Goal: Task Accomplishment & Management: Manage account settings

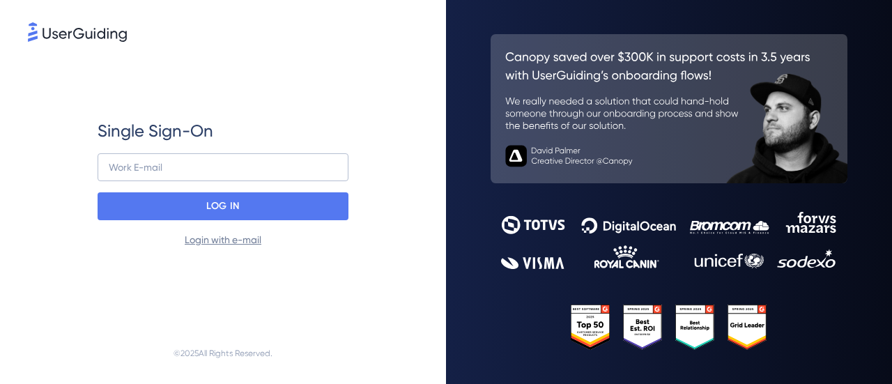
click at [238, 242] on link "Login with e-mail" at bounding box center [223, 239] width 77 height 11
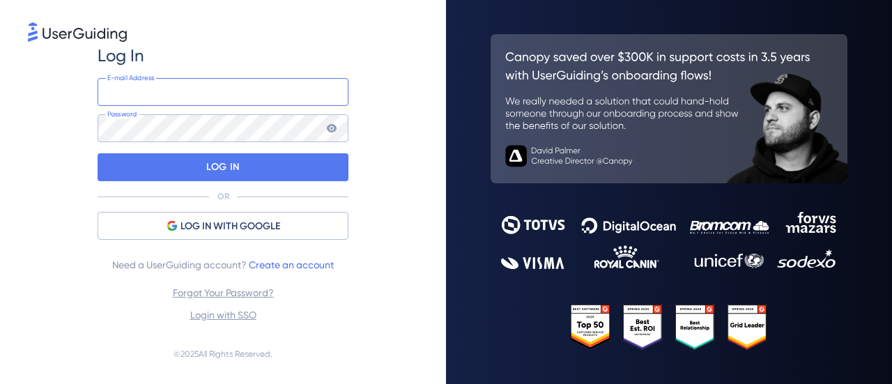
click at [215, 90] on input "email" at bounding box center [223, 92] width 251 height 28
type input "[PERSON_NAME][EMAIL_ADDRESS][PERSON_NAME][DOMAIN_NAME]"
click at [330, 126] on keeper-lock "Open Keeper Popup" at bounding box center [328, 128] width 17 height 17
click at [330, 89] on keeper-lock "Open Keeper Popup" at bounding box center [328, 92] width 17 height 17
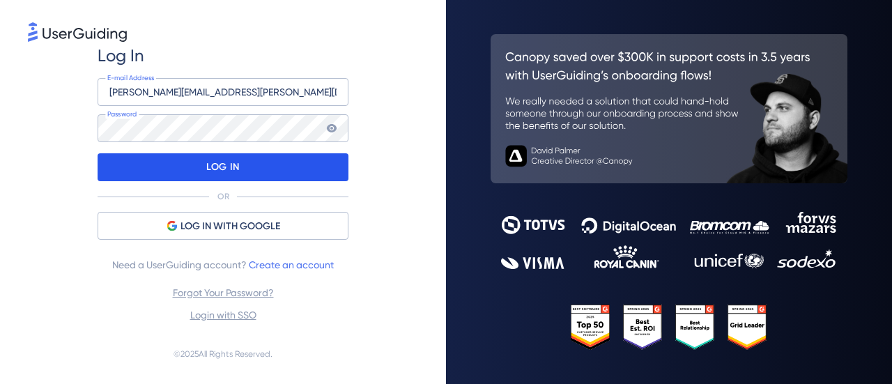
click at [196, 163] on div "LOG IN" at bounding box center [223, 167] width 251 height 28
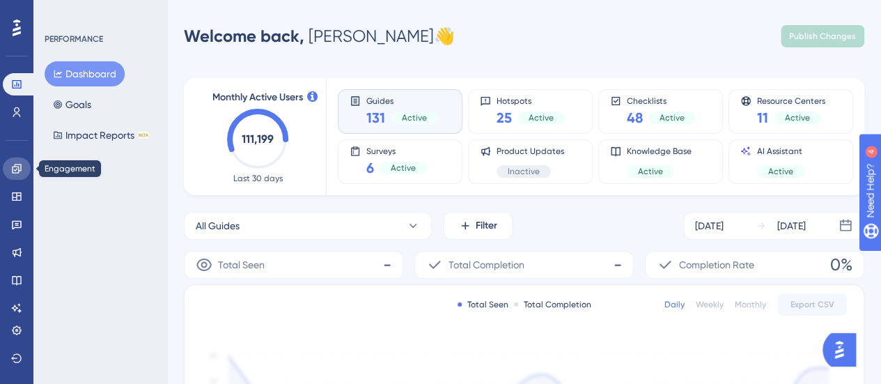
click at [17, 165] on icon at bounding box center [16, 168] width 11 height 11
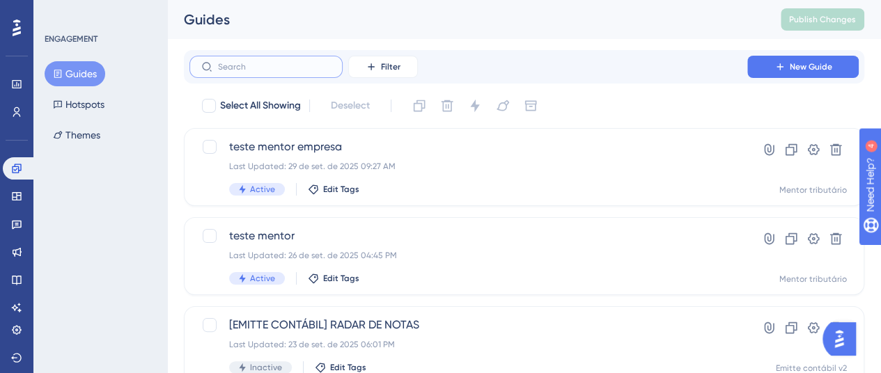
click at [304, 70] on input "text" at bounding box center [274, 67] width 113 height 10
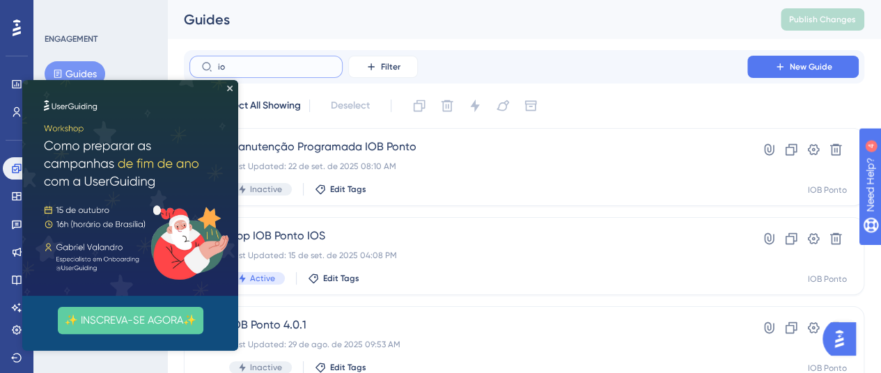
type input "i"
type input "ponto"
click at [229, 88] on icon "Close Preview" at bounding box center [230, 89] width 6 height 6
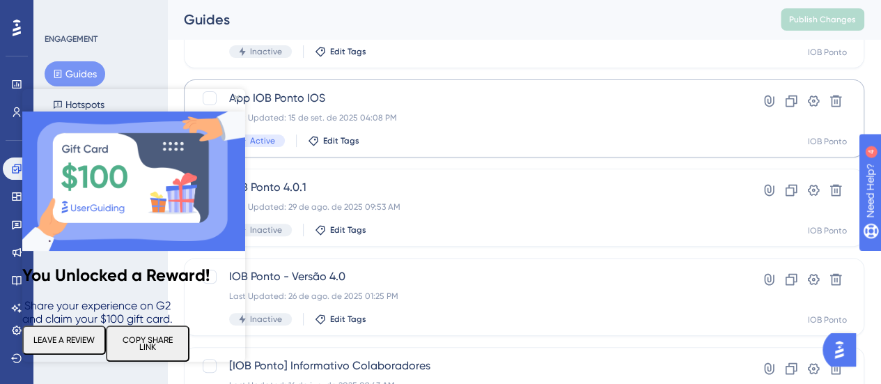
scroll to position [139, 0]
click at [239, 95] on icon "Close Preview" at bounding box center [237, 98] width 6 height 6
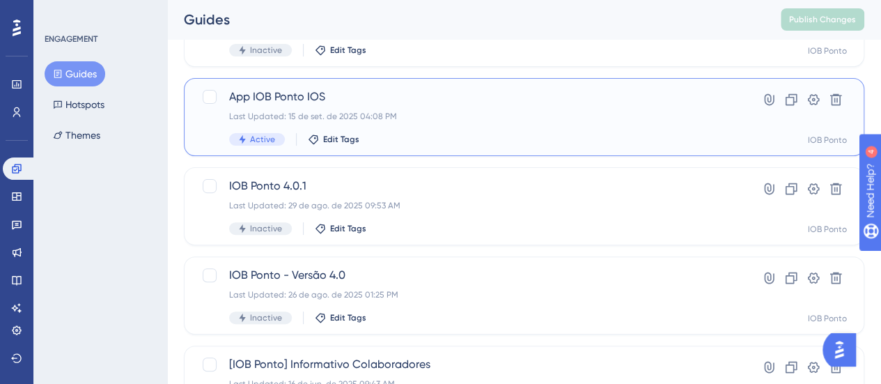
click at [428, 111] on div "Last Updated: 15 de set. de 2025 04:08 PM" at bounding box center [468, 116] width 479 height 11
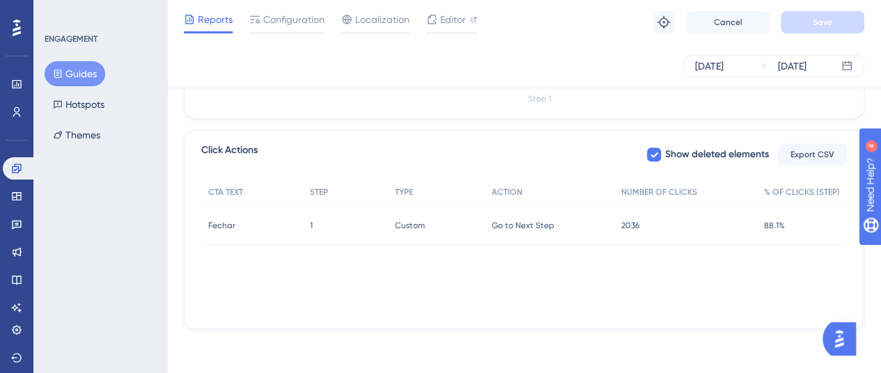
scroll to position [439, 0]
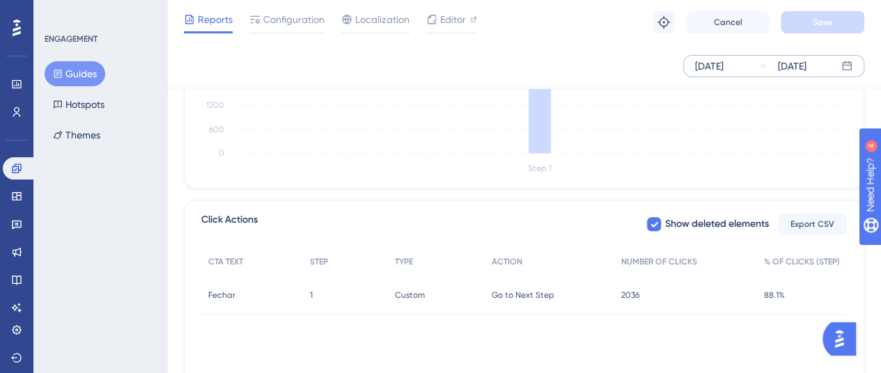
click at [724, 65] on div "[DATE]" at bounding box center [709, 66] width 29 height 17
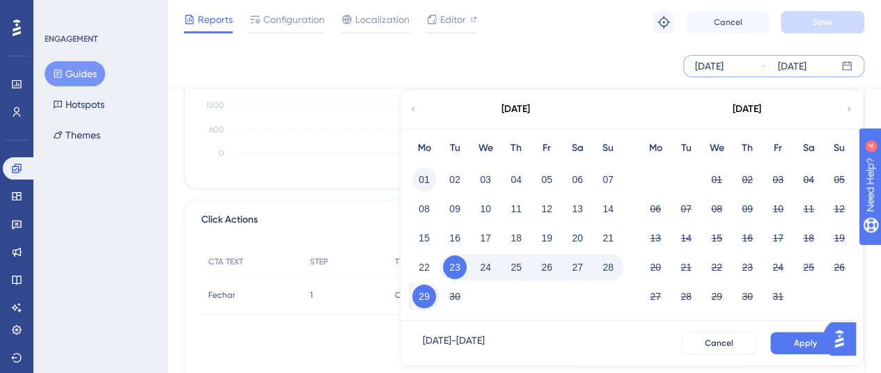
click at [422, 177] on button "01" at bounding box center [424, 180] width 24 height 24
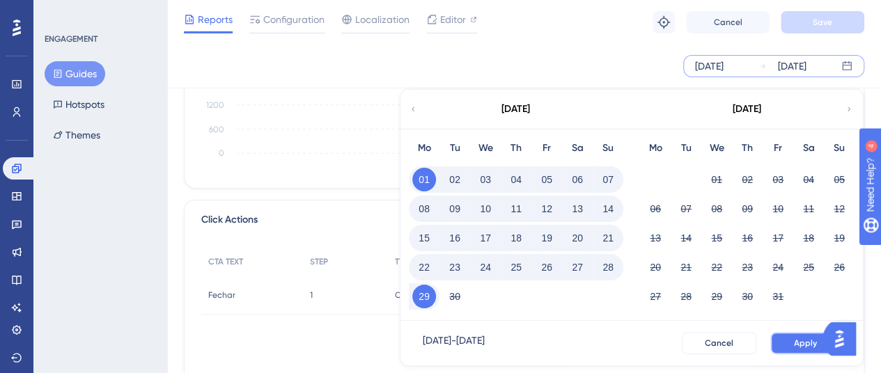
click at [800, 338] on span "Apply" at bounding box center [805, 343] width 23 height 11
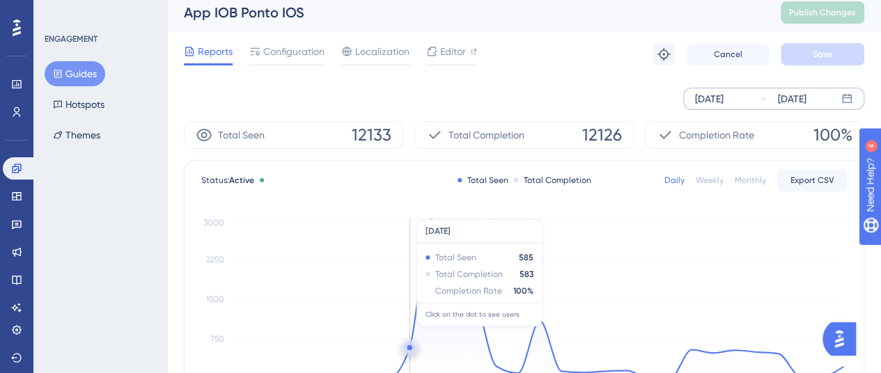
scroll to position [0, 0]
